Goal: Task Accomplishment & Management: Complete application form

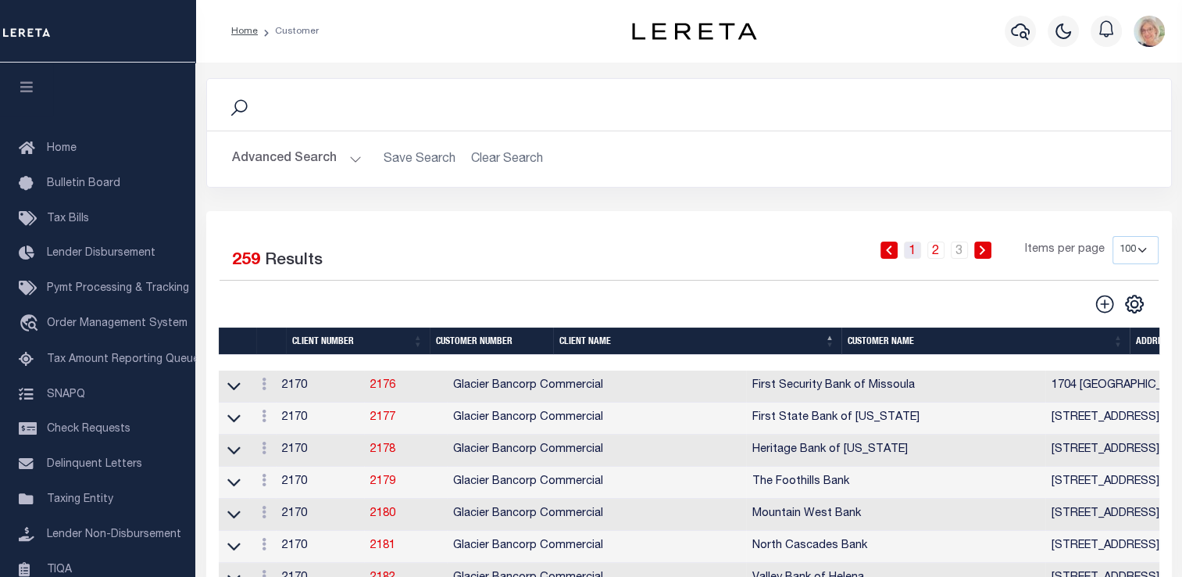
drag, startPoint x: 0, startPoint y: 0, endPoint x: 915, endPoint y: 255, distance: 950.0
click at [915, 255] on link "1" at bounding box center [912, 249] width 17 height 17
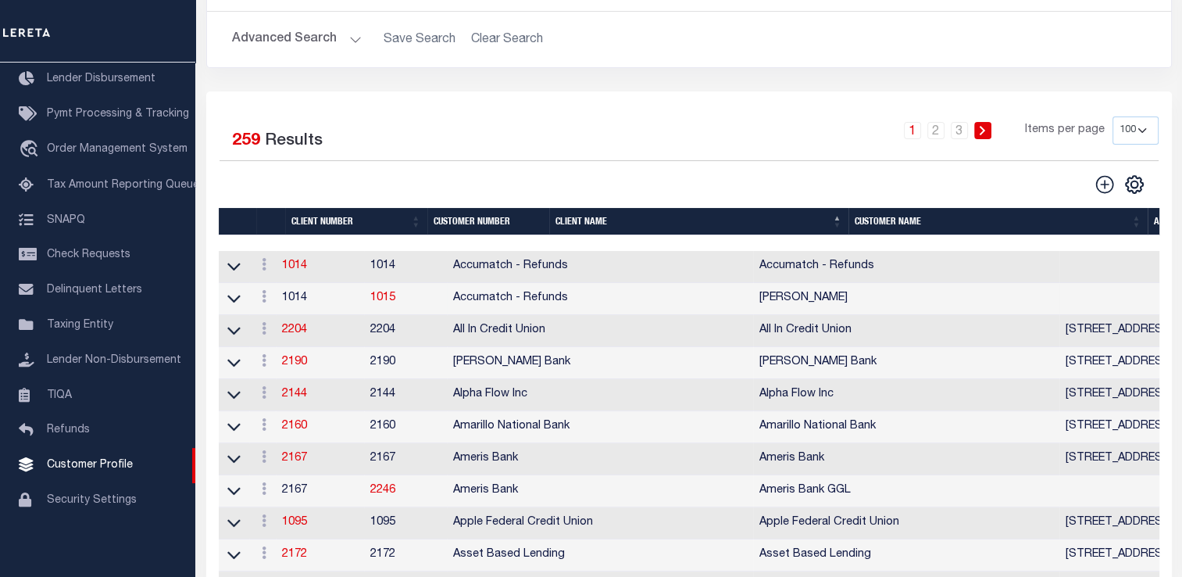
scroll to position [156, 0]
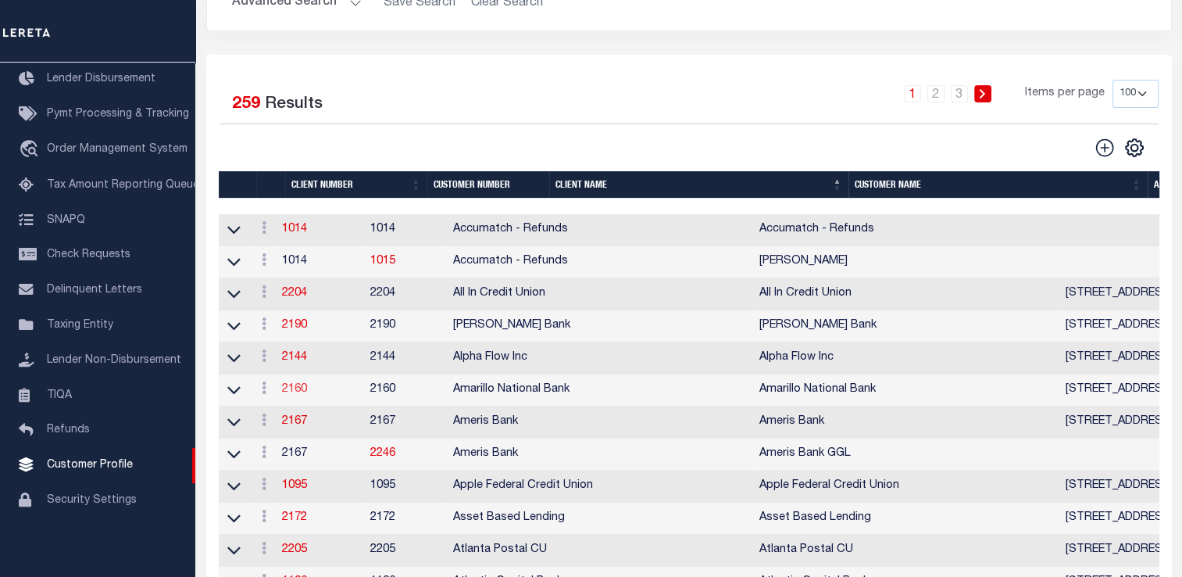
click at [307, 390] on link "2160" at bounding box center [294, 389] width 25 height 11
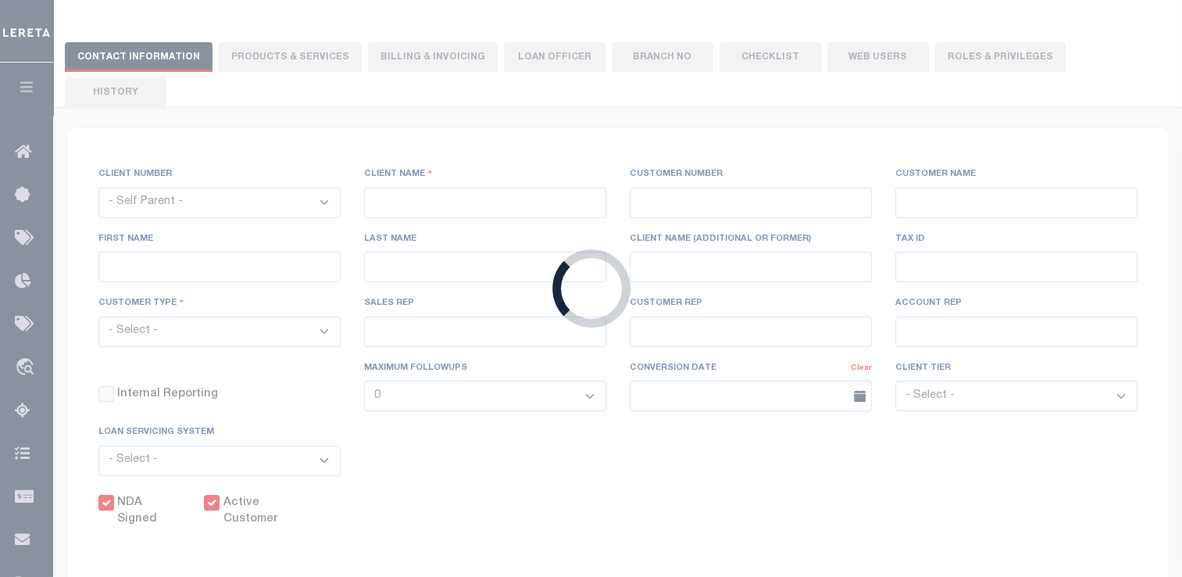
select select
type input "Amarillo National Bank"
type input "2160"
type input "Amarillo National Bank"
type input "[PERSON_NAME]"
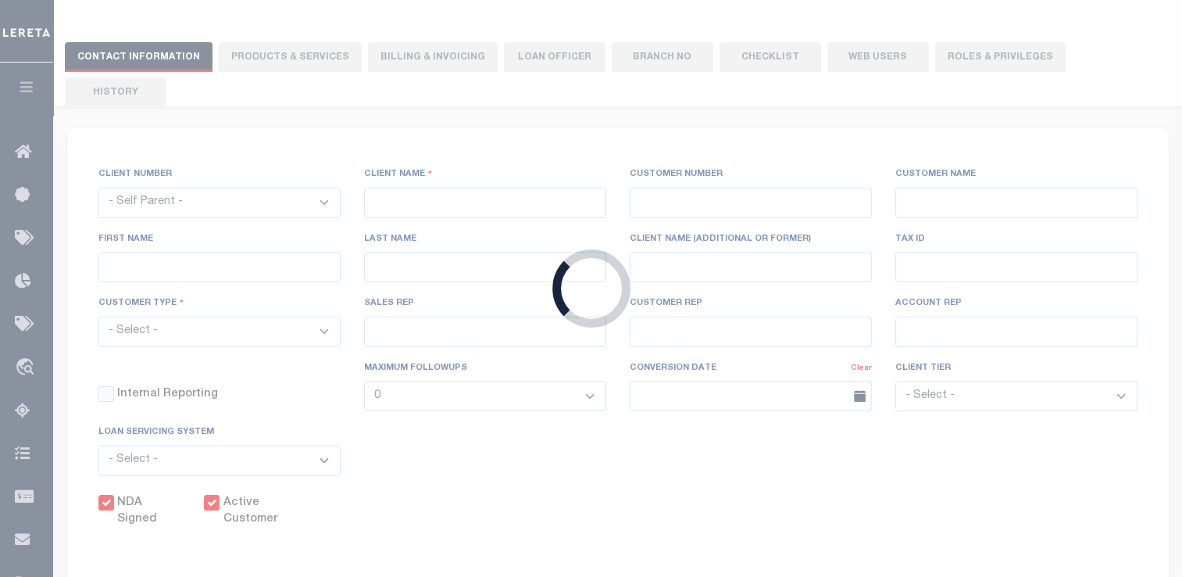
type input "[PERSON_NAME]"
select select "Mixed Portfolio"
type input "[PERSON_NAME]"
type input "[DATE]"
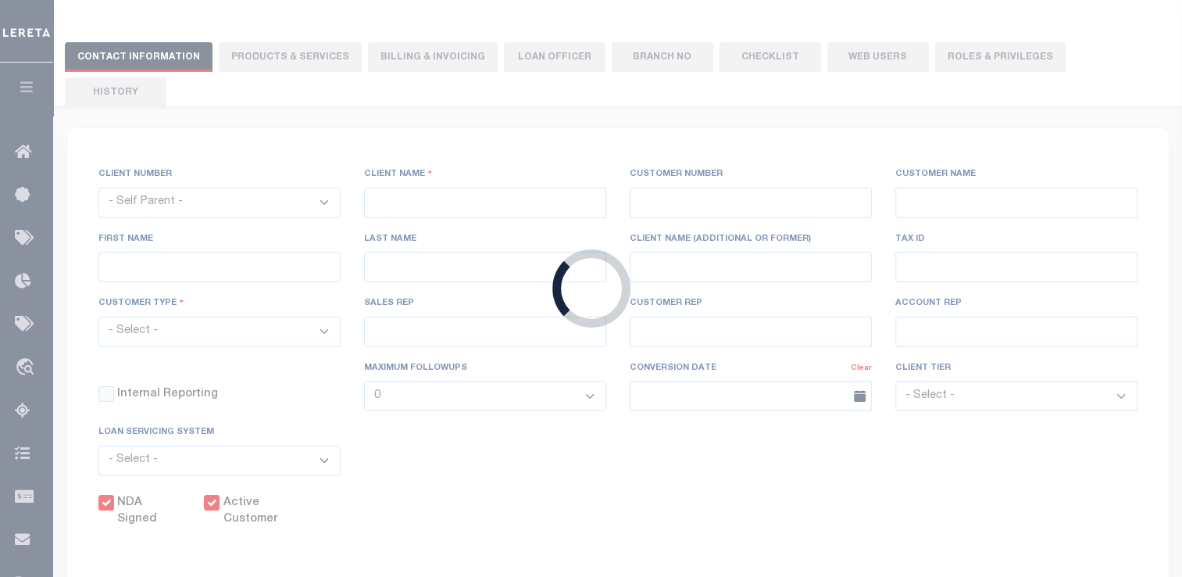
select select "Tier 3"
select select "FIS"
checkbox input "true"
